Goal: Register for event/course

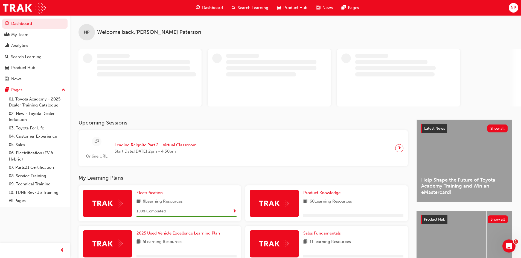
click at [14, 32] on div "My Team" at bounding box center [19, 35] width 17 height 6
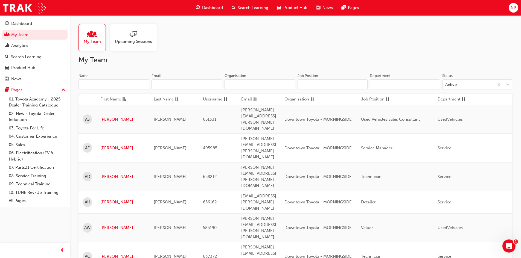
click at [19, 28] on link "Dashboard" at bounding box center [34, 24] width 65 height 10
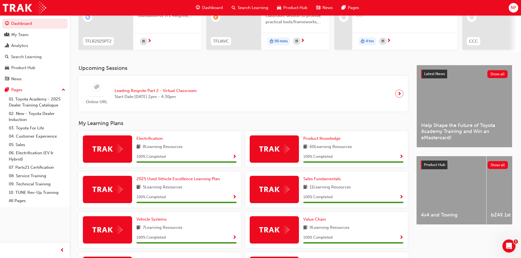
scroll to position [37, 0]
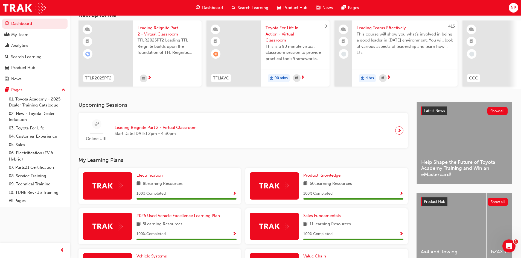
click at [63, 86] on div "button" at bounding box center [64, 90] width 4 height 10
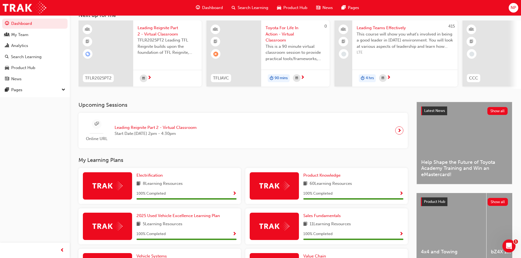
click at [17, 47] on div "Analytics" at bounding box center [19, 46] width 17 height 6
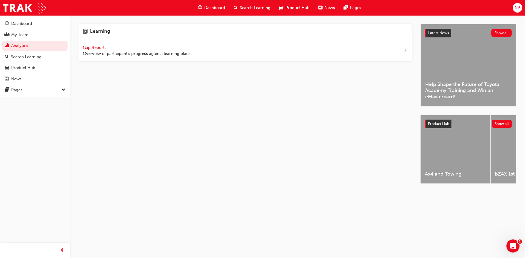
click at [17, 32] on div "My Team" at bounding box center [19, 35] width 17 height 6
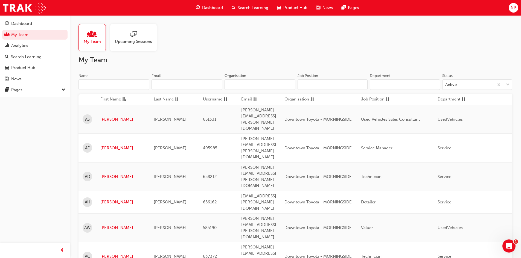
click at [141, 35] on div at bounding box center [133, 35] width 37 height 8
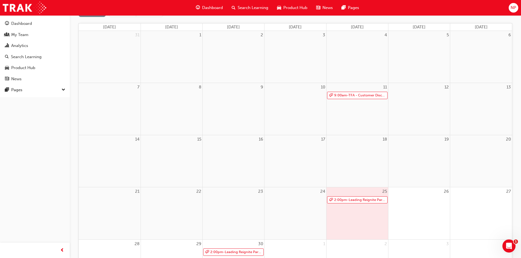
scroll to position [82, 0]
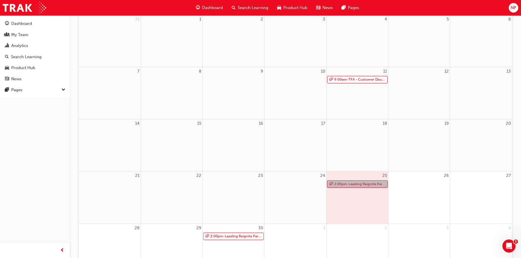
click at [353, 183] on link "2:00pm - Leading Reignite Part 2 - Virtual Classroom" at bounding box center [357, 184] width 60 height 7
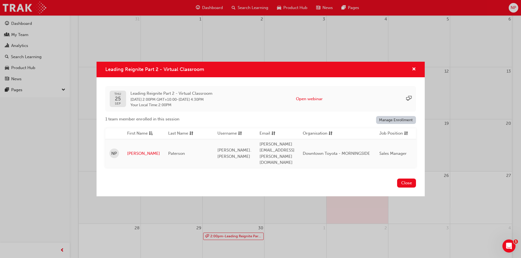
click at [366, 151] on span "Downtown Toyota - MORNINGSIDE" at bounding box center [336, 153] width 67 height 5
click at [414, 72] on span "cross-icon" at bounding box center [414, 69] width 4 height 5
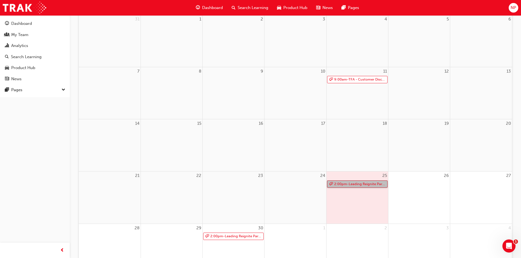
click at [358, 185] on link "2:00pm - Leading Reignite Part 2 - Virtual Classroom" at bounding box center [357, 184] width 60 height 7
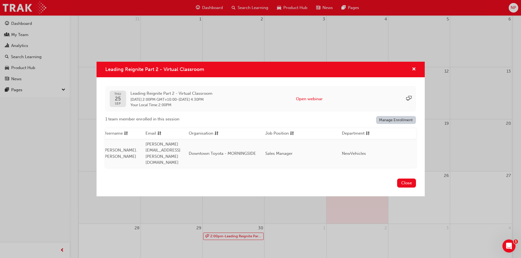
scroll to position [0, 0]
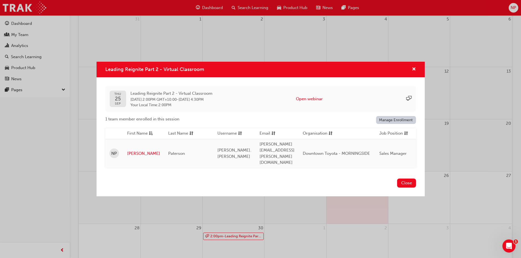
click at [408, 179] on button "Close" at bounding box center [406, 183] width 19 height 9
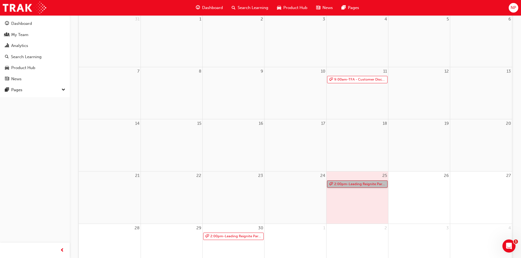
click at [357, 185] on link "2:00pm - Leading Reignite Part 2 - Virtual Classroom" at bounding box center [357, 184] width 60 height 7
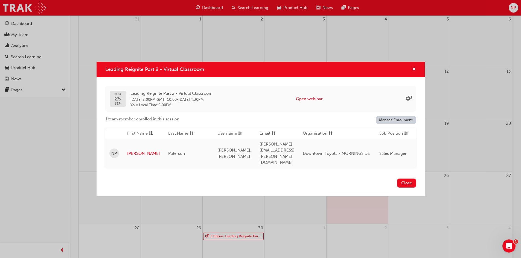
click at [510, 247] on icon "Open Intercom Messenger" at bounding box center [508, 246] width 9 height 9
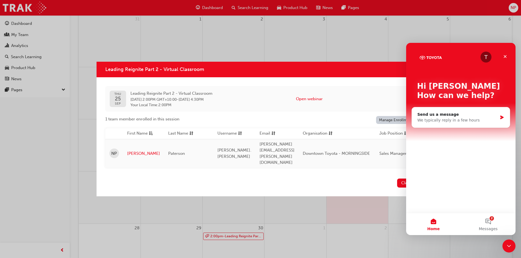
click at [493, 225] on button "2 Messages" at bounding box center [488, 225] width 55 height 22
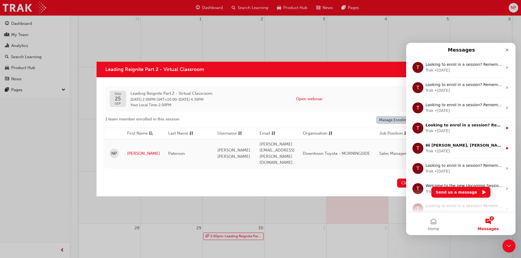
click at [463, 137] on div "T Looking to enrol in a session? Remember to keep an eye on the session locatio…" at bounding box center [460, 128] width 109 height 20
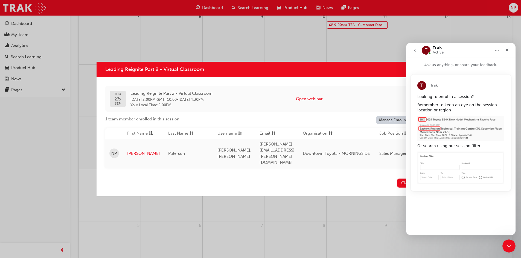
scroll to position [82, 0]
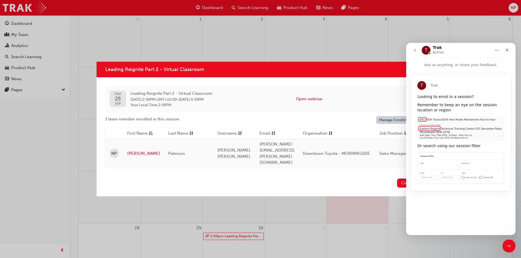
click at [413, 52] on button "go back" at bounding box center [415, 50] width 10 height 10
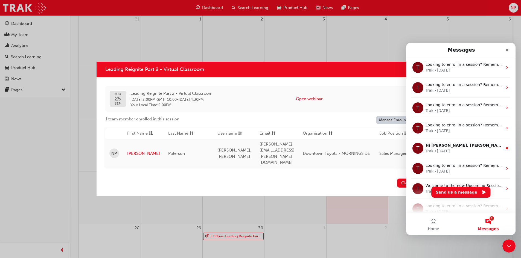
click at [454, 153] on div "Trak • [DATE]" at bounding box center [463, 151] width 77 height 6
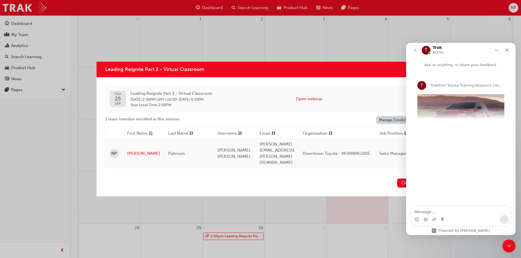
click at [507, 51] on icon "Close" at bounding box center [507, 50] width 4 height 4
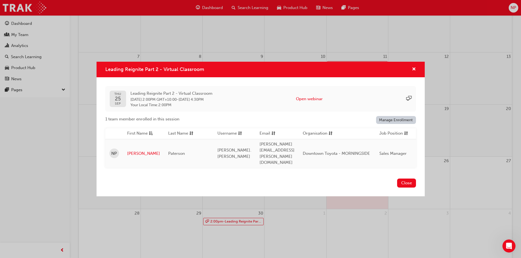
scroll to position [109, 0]
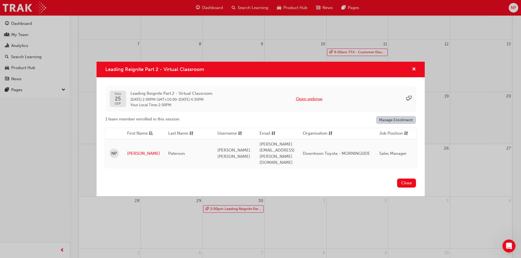
click at [323, 102] on button "Open webinar" at bounding box center [309, 99] width 27 height 6
click at [311, 102] on button "Open webinar" at bounding box center [309, 99] width 27 height 6
click at [416, 71] on div "Leading Reignite Part 2 - Virtual Classroom" at bounding box center [261, 70] width 328 height 16
click at [413, 72] on span "cross-icon" at bounding box center [414, 69] width 4 height 5
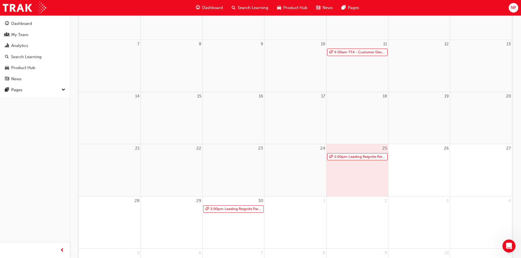
click at [210, 8] on span "Dashboard" at bounding box center [212, 8] width 21 height 6
